Goal: Task Accomplishment & Management: Complete application form

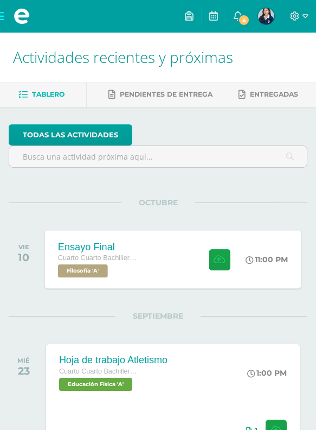
click at [152, 246] on div "Ensayo Final Cuarto Cuarto Bachillerato en Ciencias y Letras Filosofía 'A'" at bounding box center [99, 259] width 108 height 58
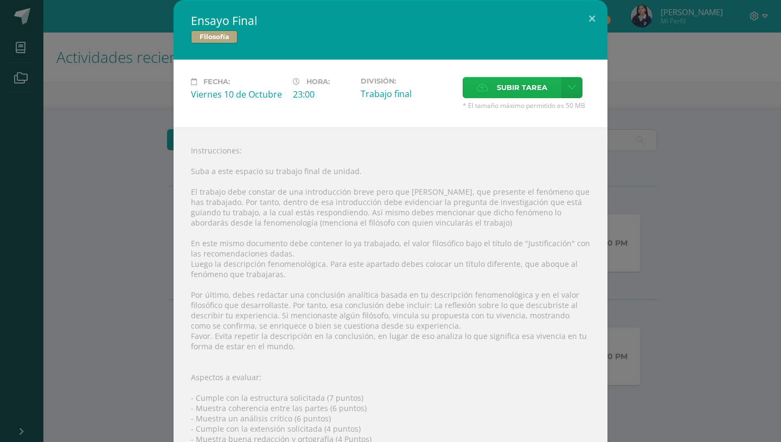
click at [316, 96] on label "Subir tarea" at bounding box center [512, 87] width 99 height 21
click at [0, 0] on input "Subir tarea" at bounding box center [0, 0] width 0 height 0
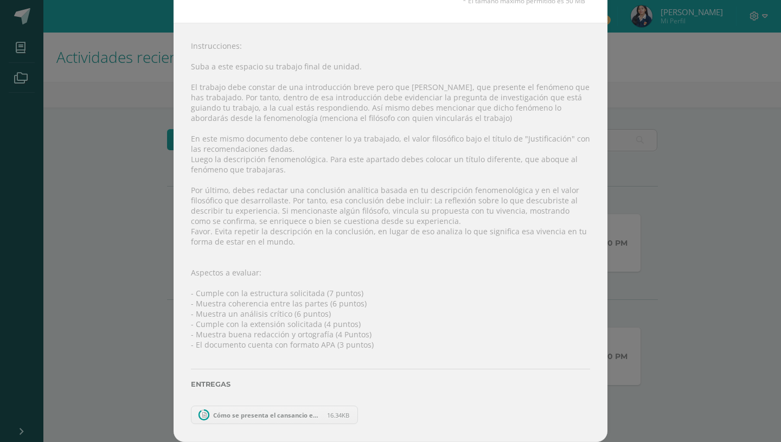
scroll to position [86, 0]
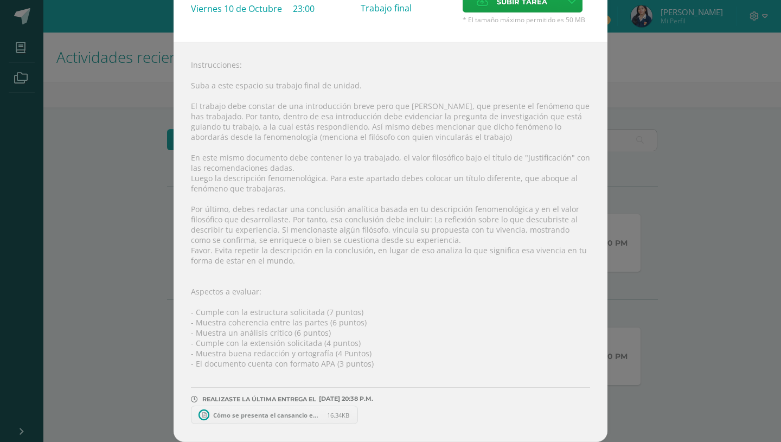
click at [241, 413] on span "Cómo se presenta el cansancio en el ser humano?.docx" at bounding box center [267, 415] width 119 height 8
click at [238, 414] on span "Cómo se presenta el cansancio en el ser humano?.docx" at bounding box center [267, 415] width 119 height 8
click at [316, 416] on span at bounding box center [359, 415] width 18 height 12
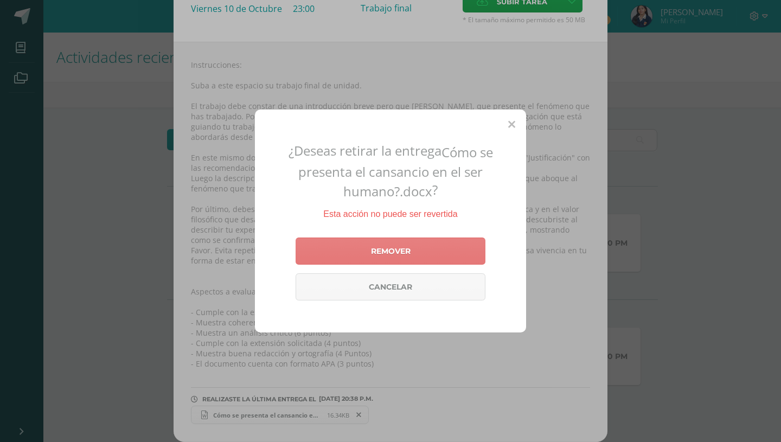
click at [316, 251] on link "Remover" at bounding box center [391, 251] width 190 height 27
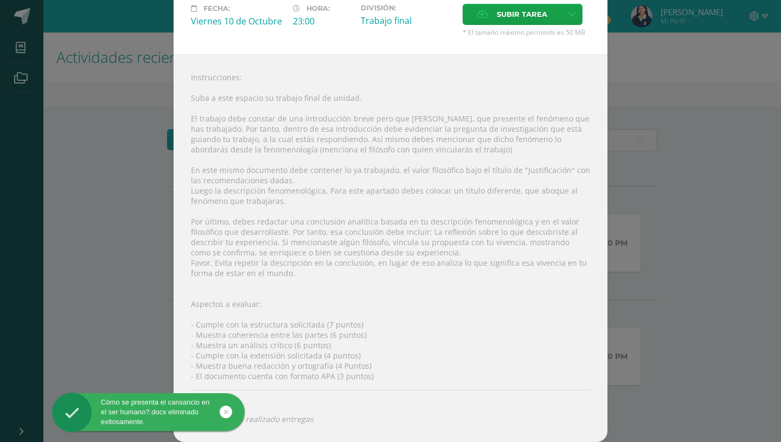
scroll to position [73, 0]
click at [316, 18] on label "Subir tarea" at bounding box center [512, 14] width 99 height 21
click at [0, 0] on input "Subir tarea" at bounding box center [0, 0] width 0 height 0
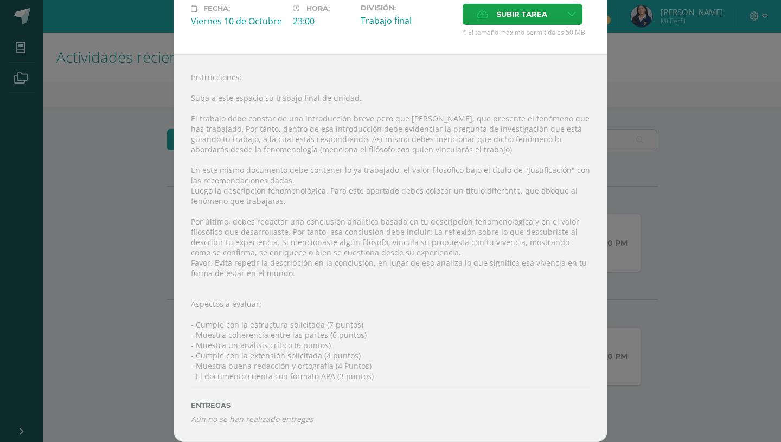
scroll to position [86, 0]
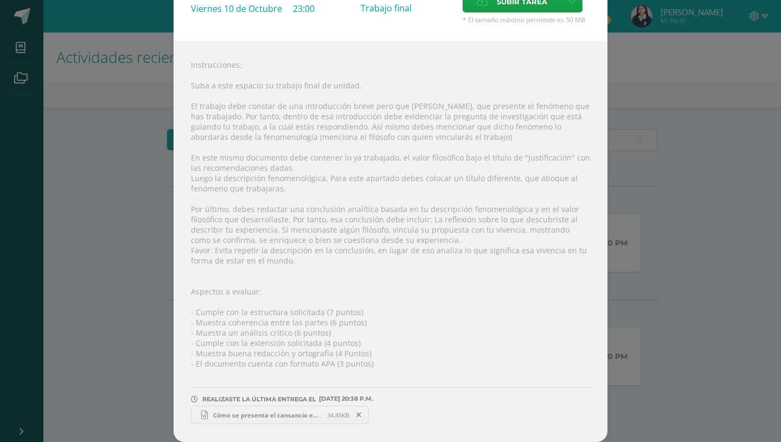
click at [249, 416] on span "Cómo se presenta el cansancio en el ser humano?APA.docx" at bounding box center [267, 415] width 119 height 8
click at [316, 412] on span at bounding box center [359, 415] width 18 height 12
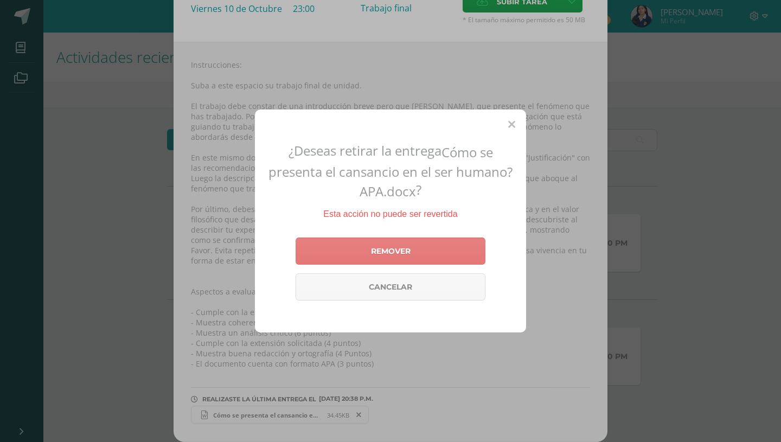
click at [316, 247] on link "Remover" at bounding box center [391, 251] width 190 height 27
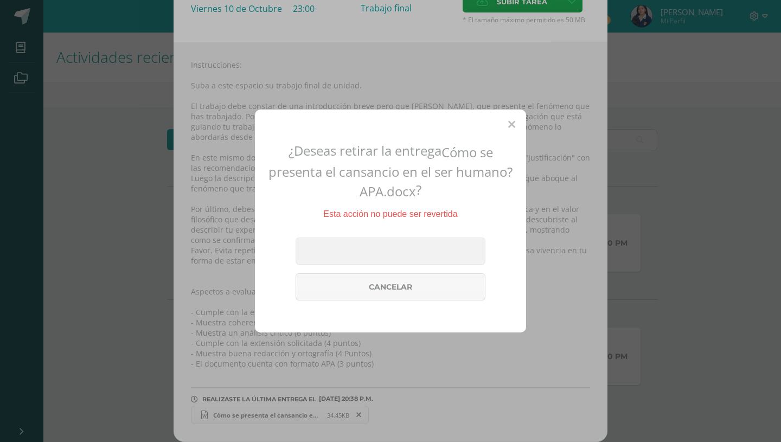
scroll to position [73, 0]
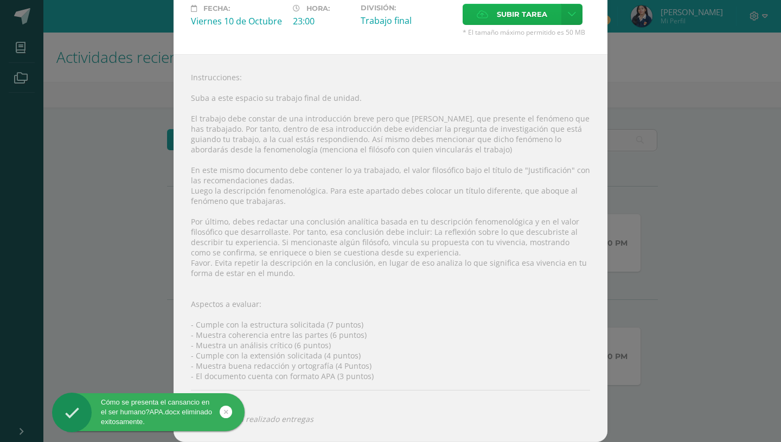
click at [316, 16] on span "Subir tarea" at bounding box center [522, 14] width 50 height 20
click at [0, 0] on input "Subir tarea" at bounding box center [0, 0] width 0 height 0
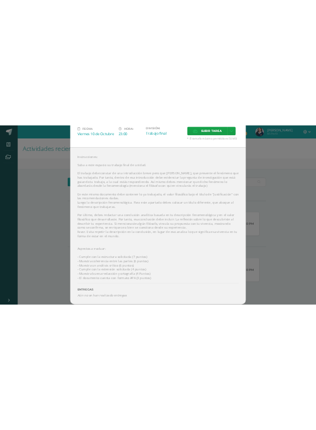
scroll to position [86, 0]
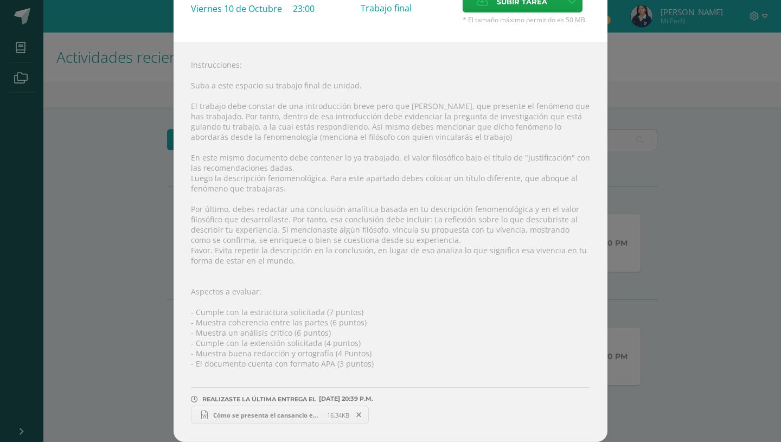
click at [220, 426] on div "Instrucciones: Suba a este espacio su trabajo final de unidad. El trabajo debe …" at bounding box center [391, 242] width 434 height 400
click at [221, 413] on span "Cómo se presenta el cansancio en el ser humano?.docx" at bounding box center [267, 415] width 119 height 8
click at [282, 410] on link "Cómo se presenta el cansancio en el ser humano?.docx 16.34KB" at bounding box center [280, 415] width 178 height 18
click at [312, 409] on link "Cómo se presenta el cansancio en el ser humano?.docx 16.34KB" at bounding box center [280, 415] width 178 height 18
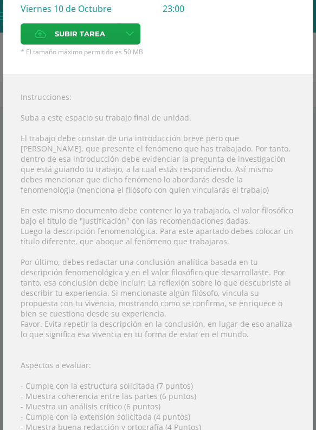
scroll to position [171, 0]
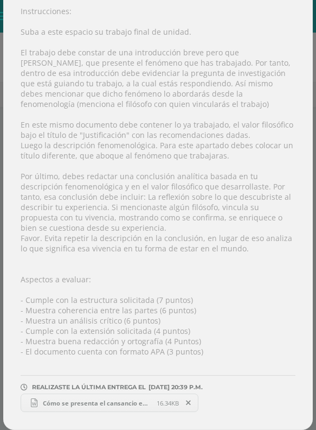
click at [189, 403] on icon at bounding box center [188, 403] width 5 height 8
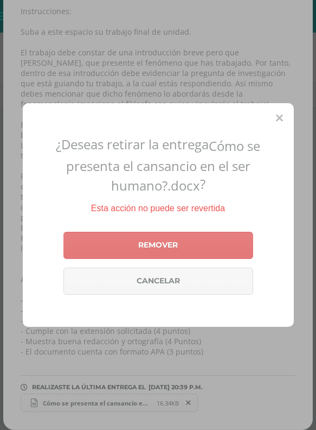
click at [160, 238] on link "Remover" at bounding box center [158, 245] width 190 height 27
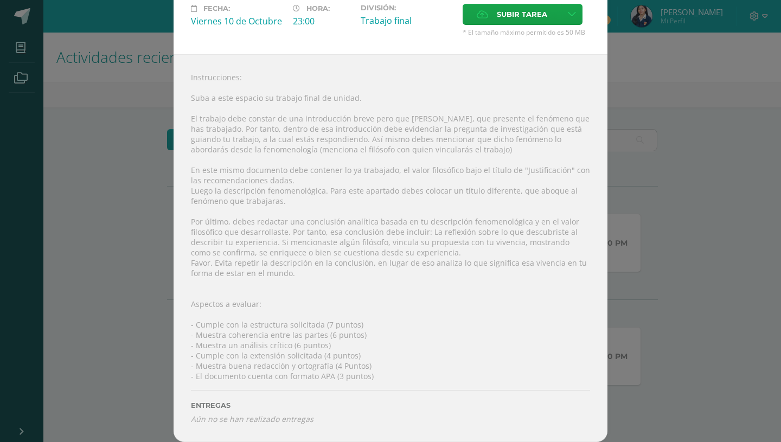
scroll to position [73, 0]
click at [316, 8] on label "Subir tarea" at bounding box center [512, 14] width 99 height 21
click at [0, 0] on input "Subir tarea" at bounding box center [0, 0] width 0 height 0
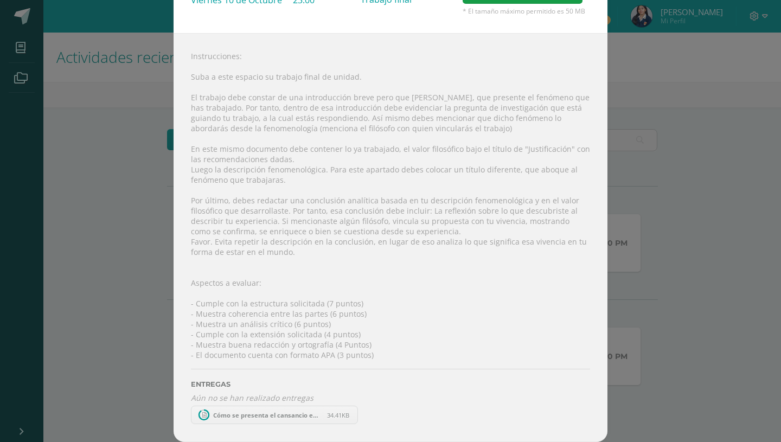
scroll to position [86, 0]
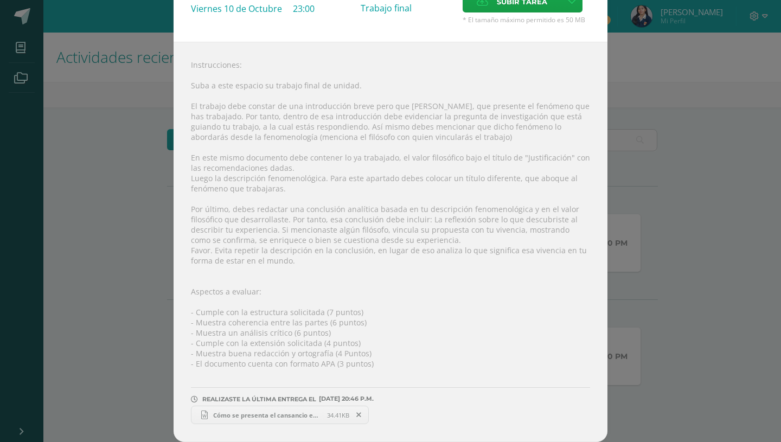
click at [292, 412] on span "Cómo se presenta el cansancio en el ser humano formatoAPA.docx" at bounding box center [267, 415] width 119 height 8
click at [316, 415] on icon at bounding box center [358, 415] width 5 height 8
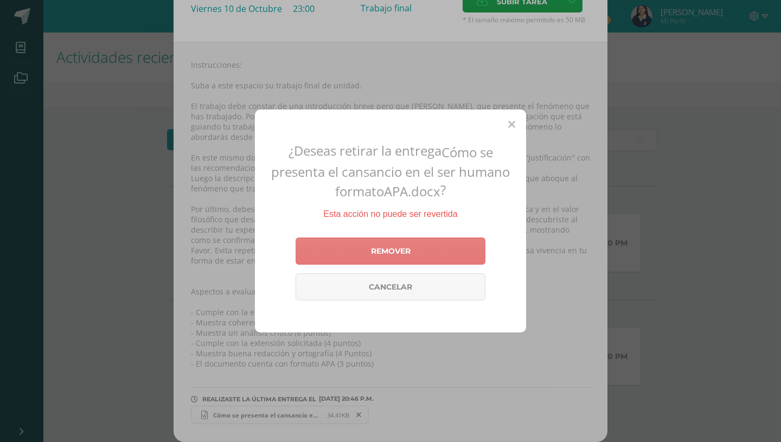
click at [316, 250] on link "Remover" at bounding box center [391, 251] width 190 height 27
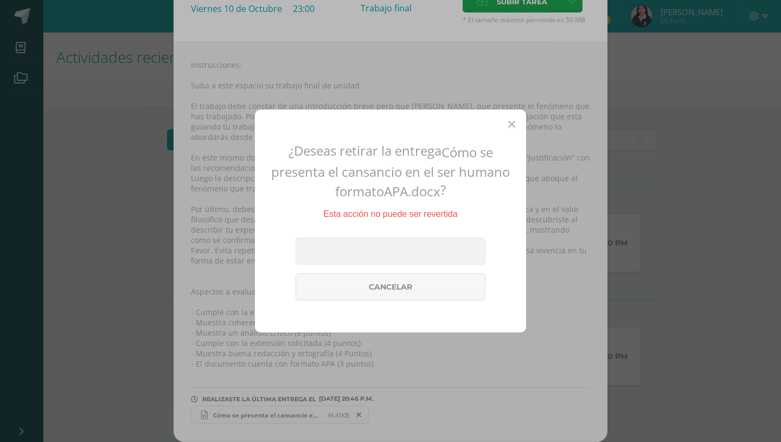
scroll to position [73, 0]
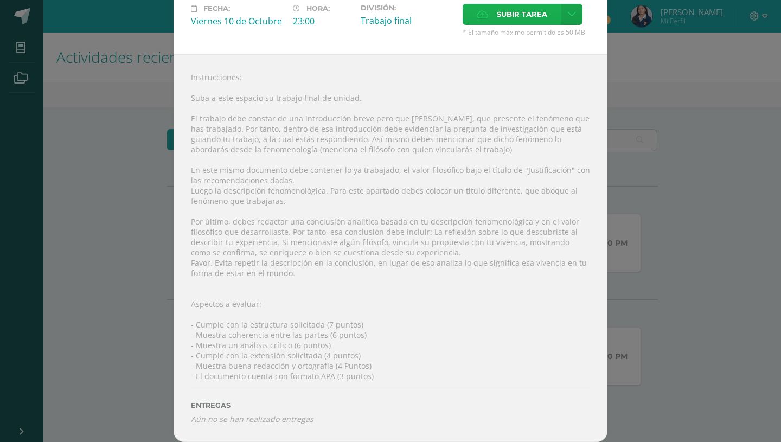
click at [316, 6] on span "Subir tarea" at bounding box center [522, 14] width 50 height 20
click at [0, 0] on input "Subir tarea" at bounding box center [0, 0] width 0 height 0
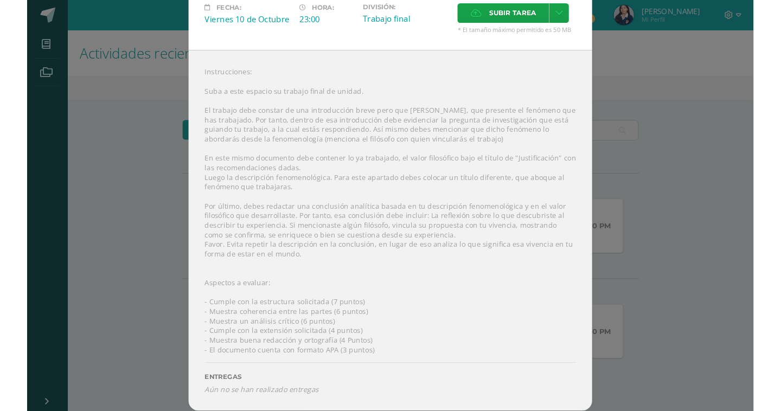
scroll to position [86, 0]
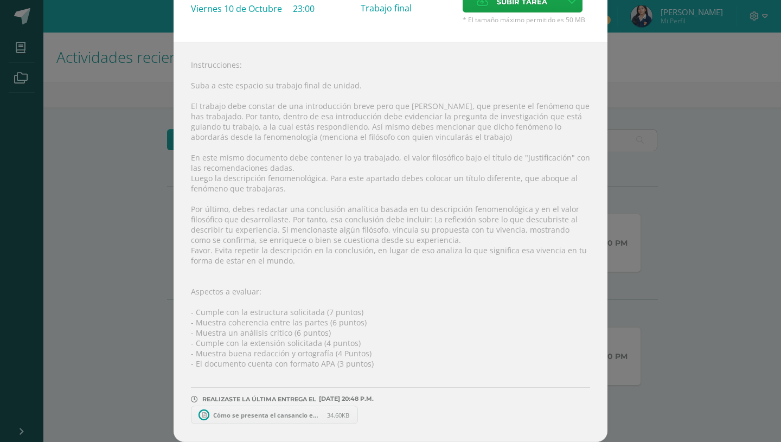
click at [238, 417] on span "Cómo se presenta el cansancio en el ser humano formatoAPA.docx" at bounding box center [267, 415] width 119 height 8
